Goal: Find specific page/section: Find specific page/section

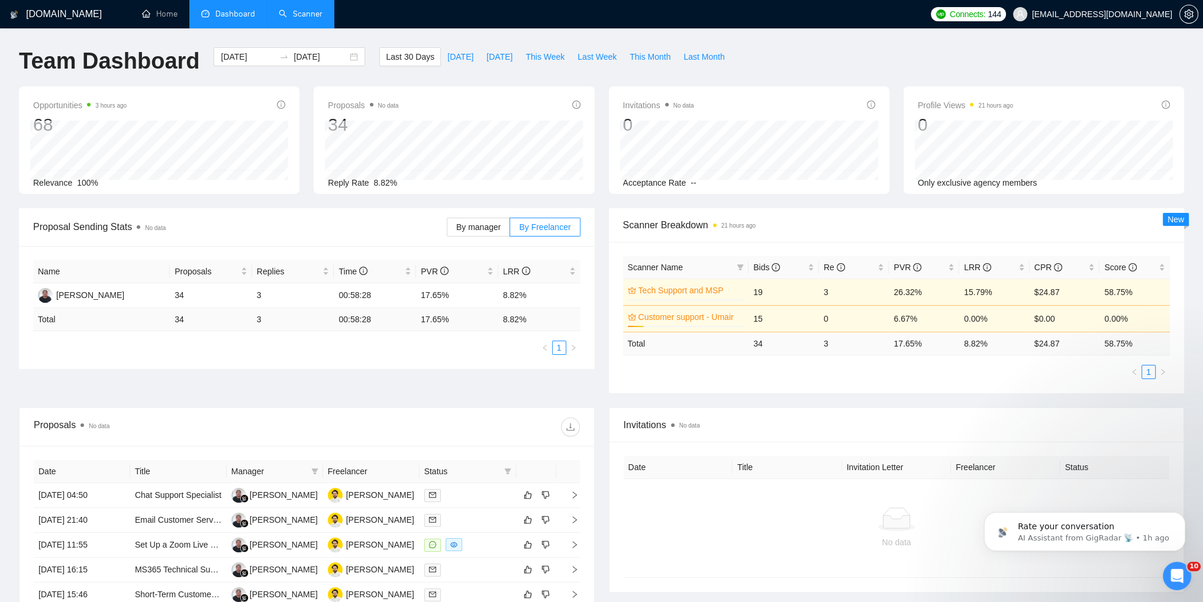
click at [296, 19] on link "Scanner" at bounding box center [301, 14] width 44 height 10
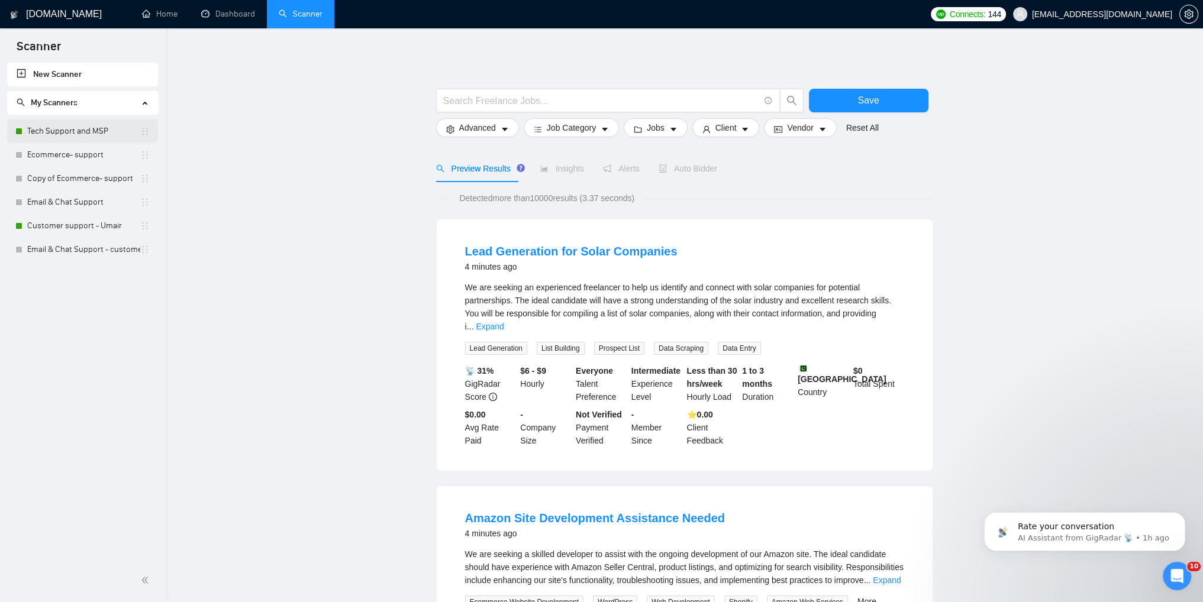
click at [40, 136] on link "Tech Support and MSP" at bounding box center [83, 132] width 113 height 24
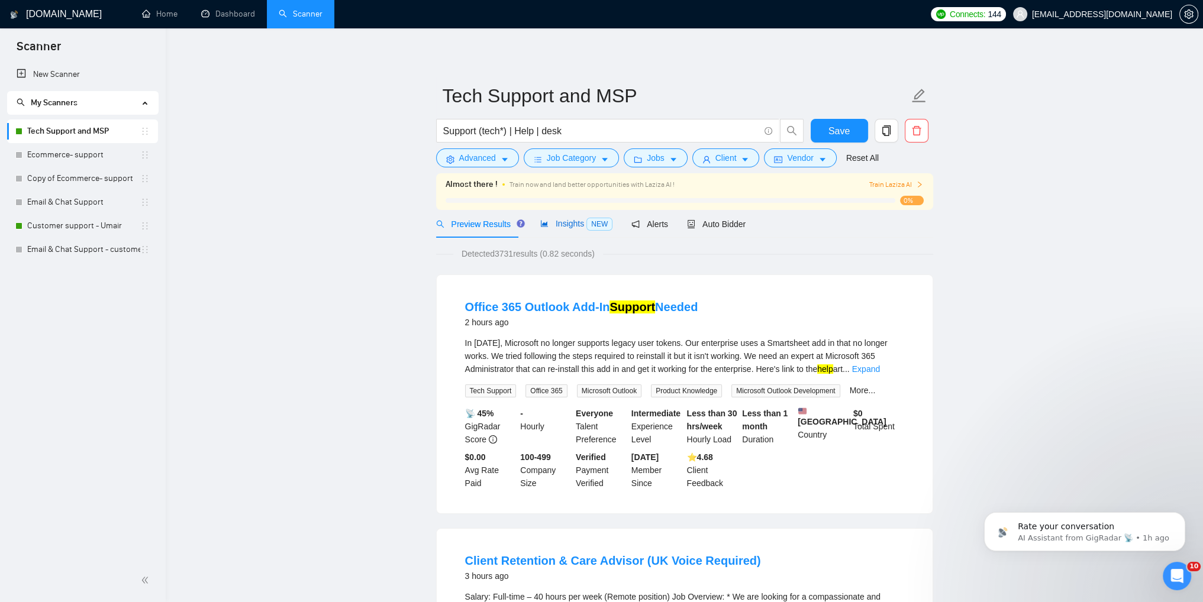
click at [554, 225] on span "Insights NEW" at bounding box center [576, 223] width 72 height 9
